Goal: Task Accomplishment & Management: Use online tool/utility

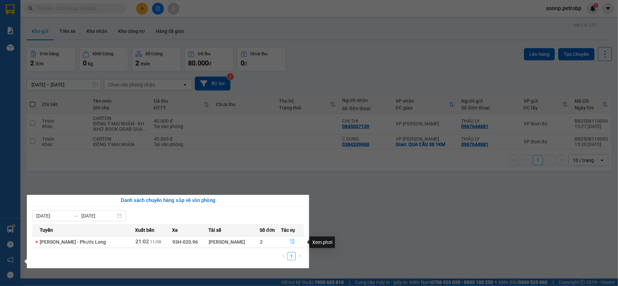
click at [291, 242] on icon "file-done" at bounding box center [292, 242] width 5 height 5
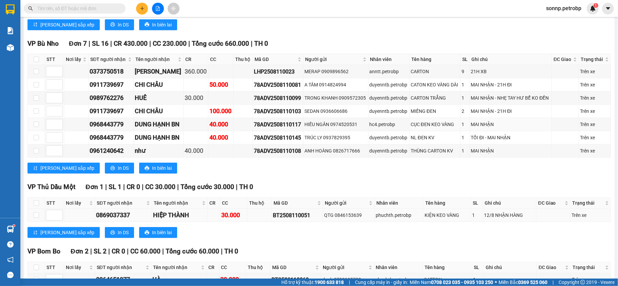
scroll to position [1757, 0]
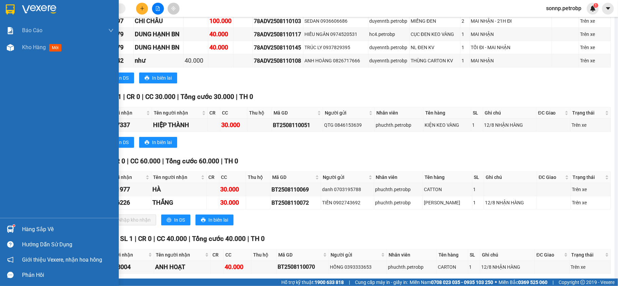
click at [38, 227] on div "Hàng sắp về" at bounding box center [68, 230] width 92 height 10
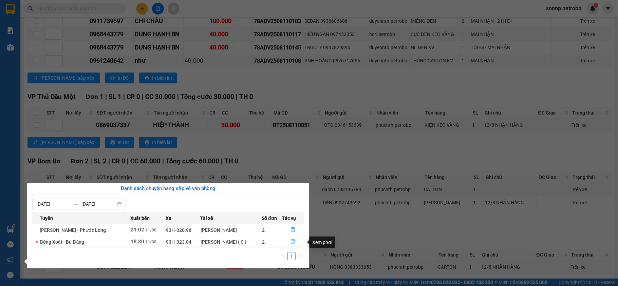
click at [294, 244] on icon "file-done" at bounding box center [293, 242] width 4 height 5
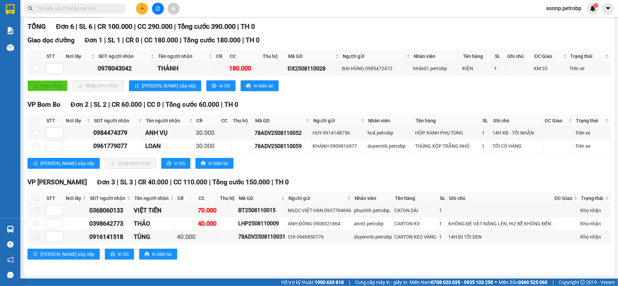
scroll to position [58, 0]
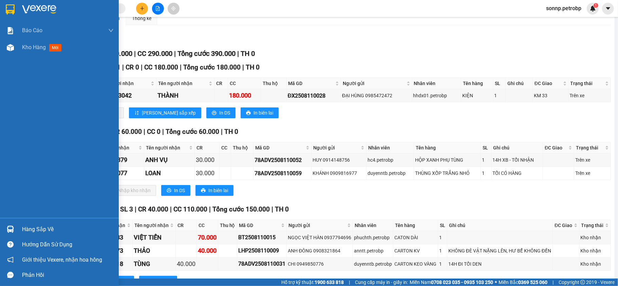
click at [37, 225] on div "Hàng sắp về" at bounding box center [68, 230] width 92 height 10
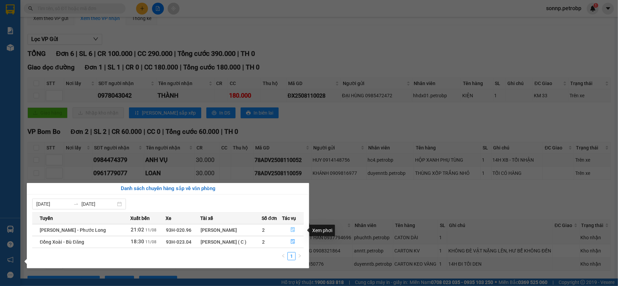
click at [295, 231] on icon "file-done" at bounding box center [293, 230] width 5 height 5
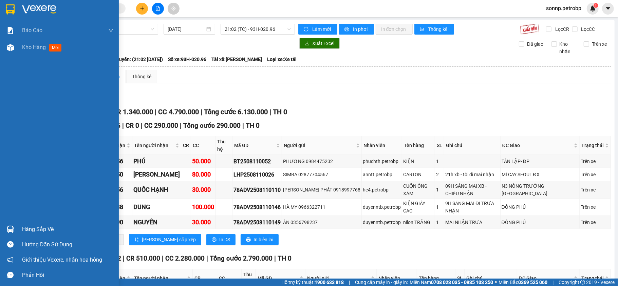
click at [21, 230] on div "Hàng sắp về" at bounding box center [59, 229] width 119 height 15
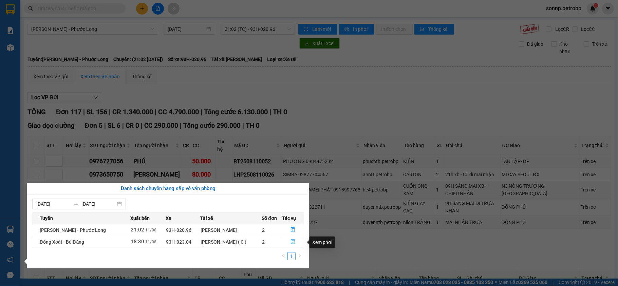
click at [291, 241] on icon "file-done" at bounding box center [293, 242] width 5 height 5
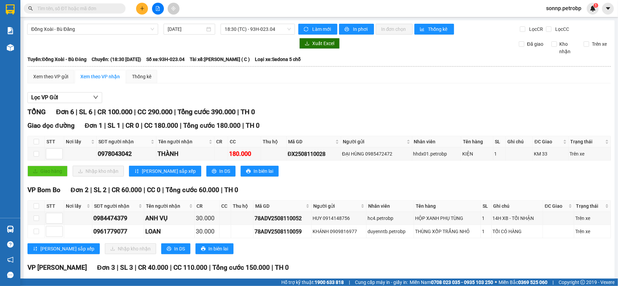
scroll to position [104, 0]
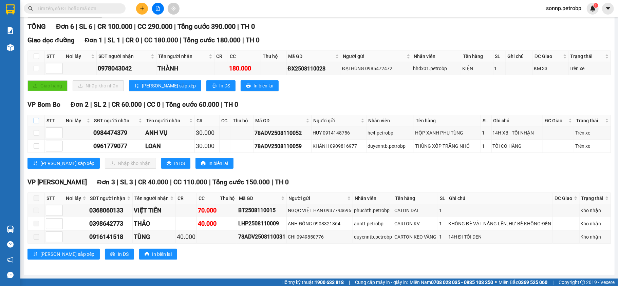
click at [38, 118] on input "checkbox" at bounding box center [36, 120] width 5 height 5
checkbox input "true"
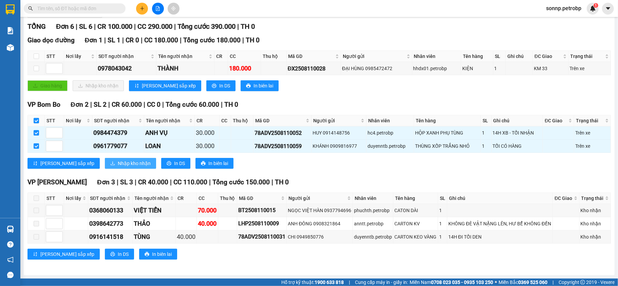
click at [118, 160] on span "Nhập kho nhận" at bounding box center [134, 163] width 33 height 7
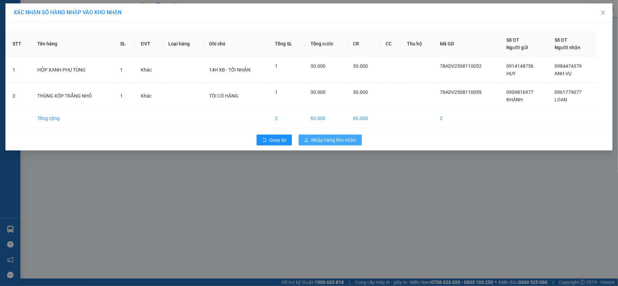
click at [324, 139] on span "Nhập hàng kho nhận" at bounding box center [334, 139] width 45 height 7
